Goal: Navigation & Orientation: Understand site structure

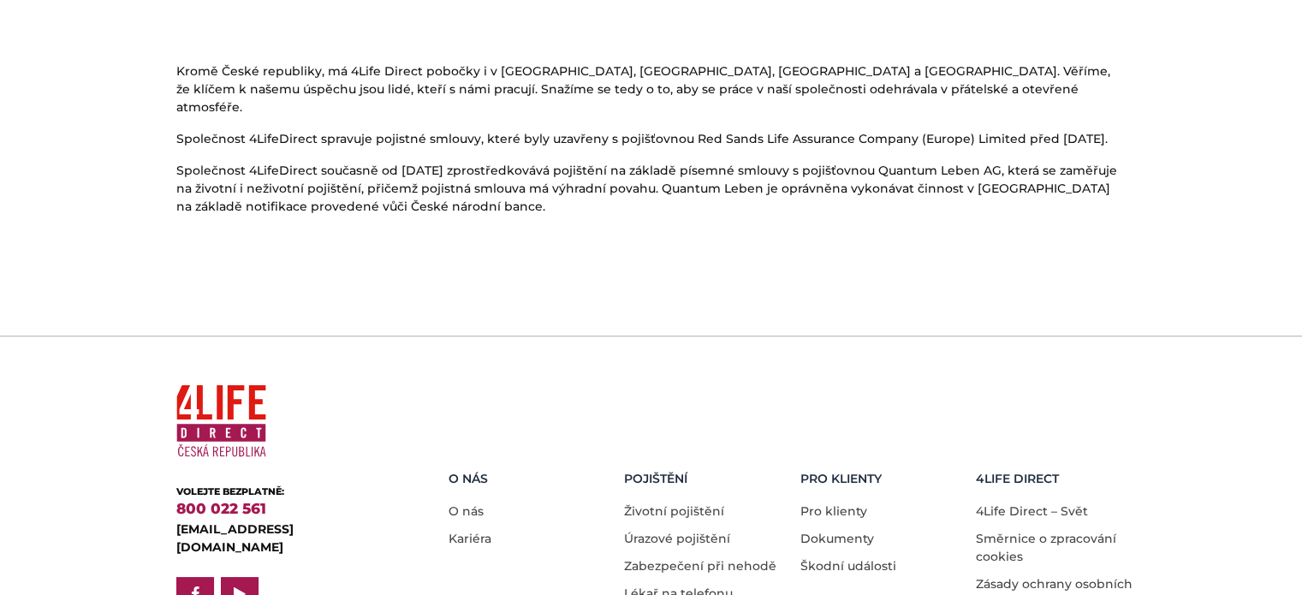
scroll to position [1134, 0]
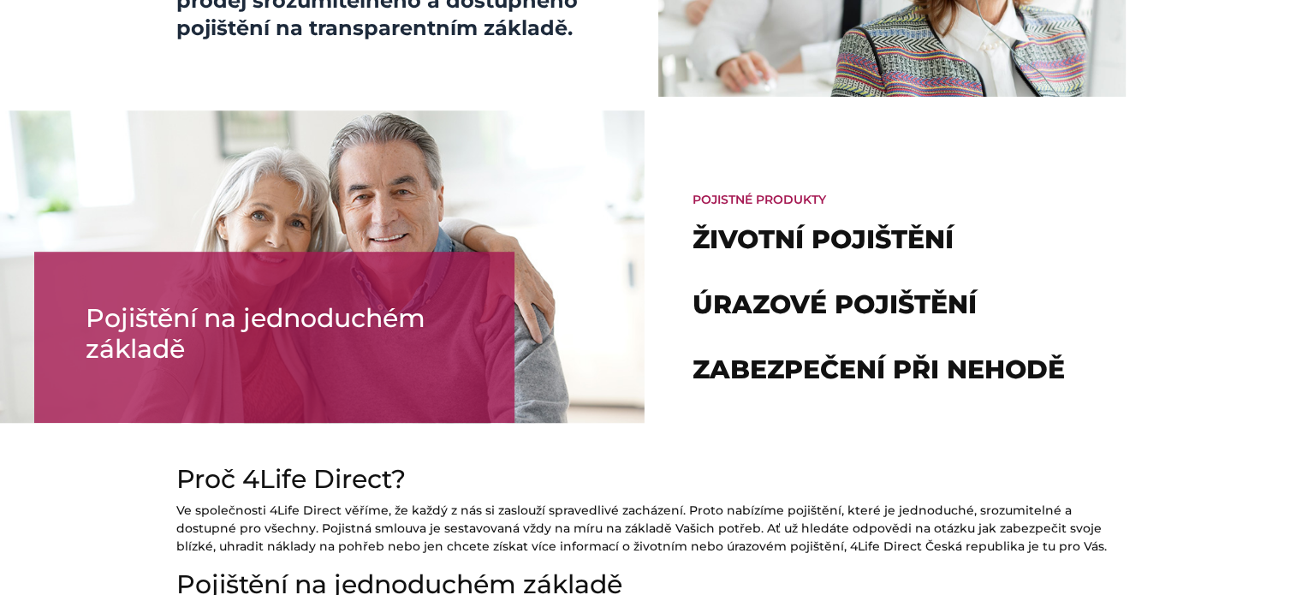
scroll to position [1043, 0]
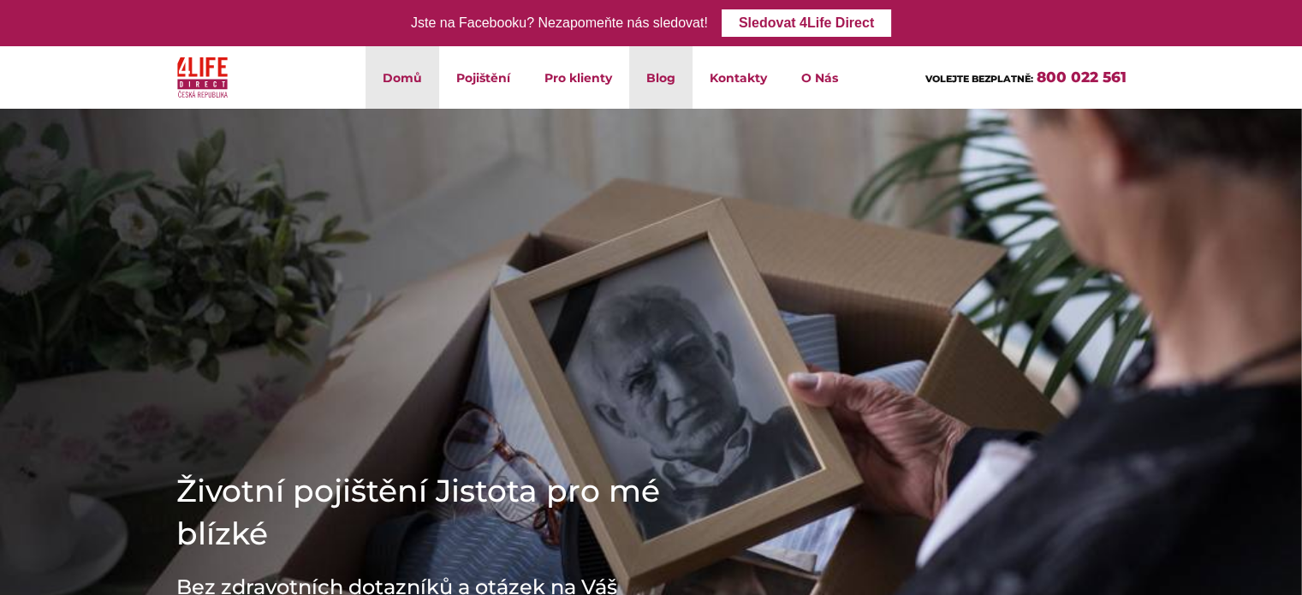
click at [661, 57] on link "Blog" at bounding box center [660, 77] width 63 height 63
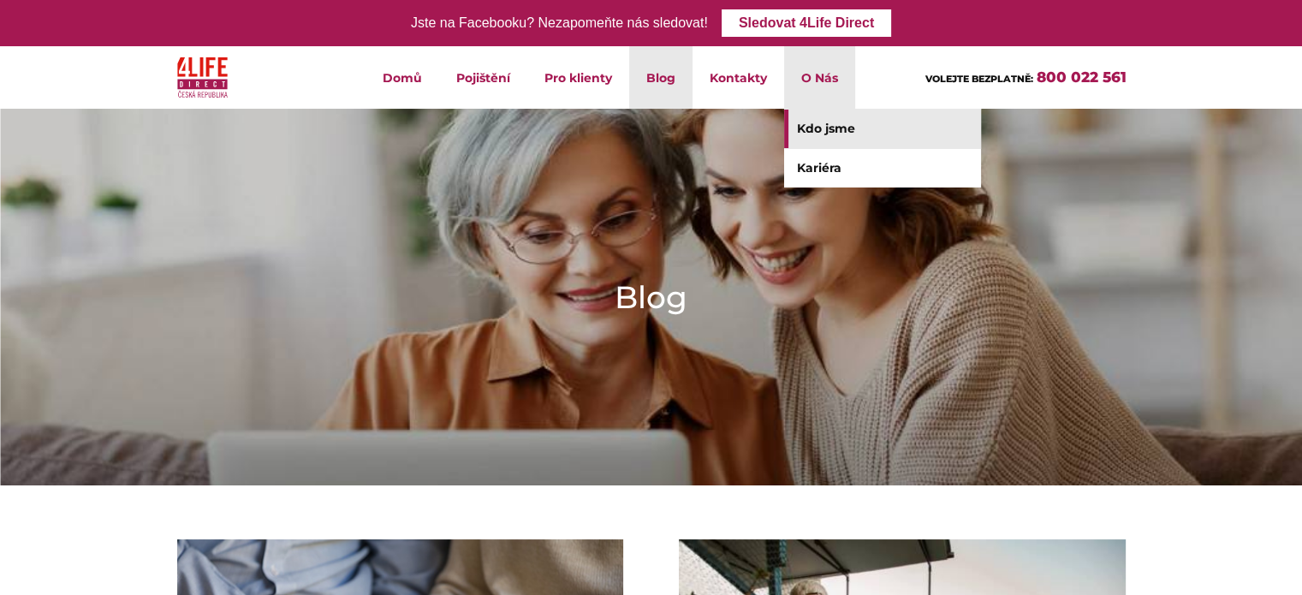
click at [845, 133] on link "Kdo jsme" at bounding box center [882, 129] width 197 height 39
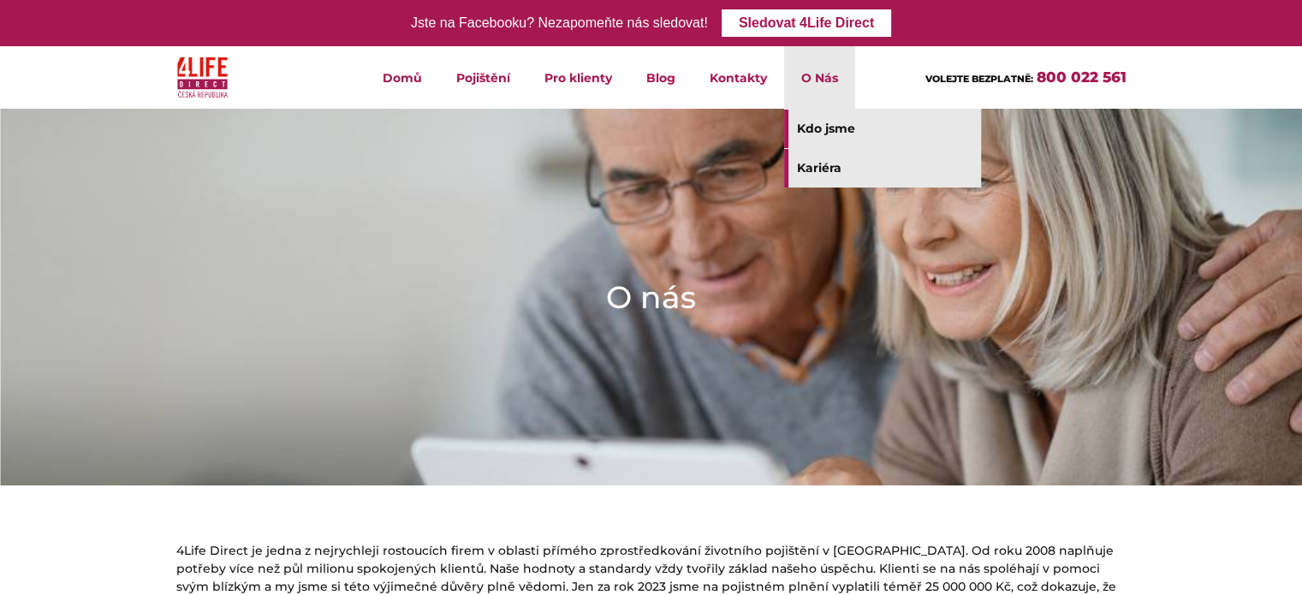
click at [836, 155] on link "Kariéra" at bounding box center [882, 168] width 197 height 39
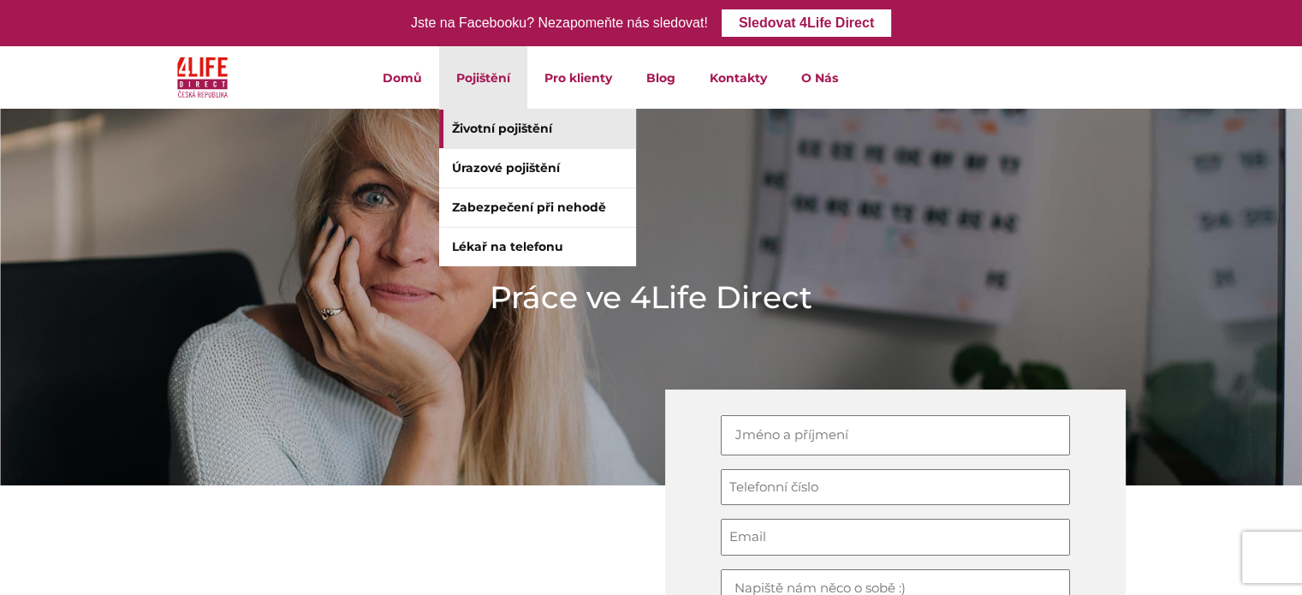
click at [490, 125] on link "Životní pojištění" at bounding box center [537, 129] width 197 height 39
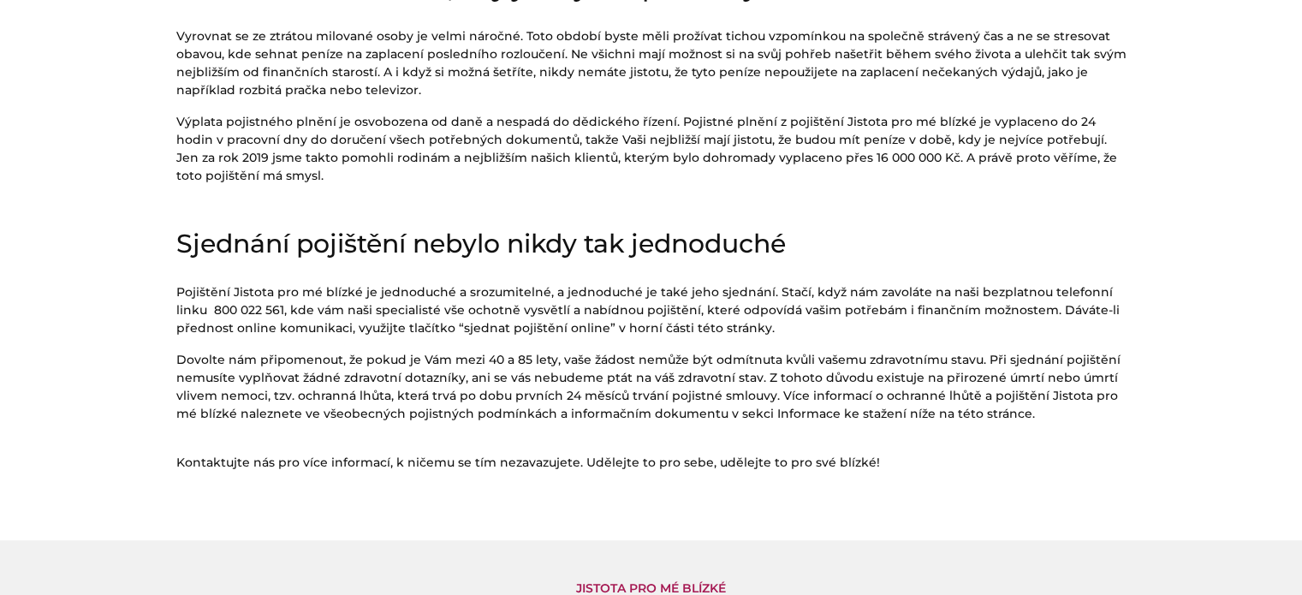
scroll to position [948, 0]
